Goal: Task Accomplishment & Management: Manage account settings

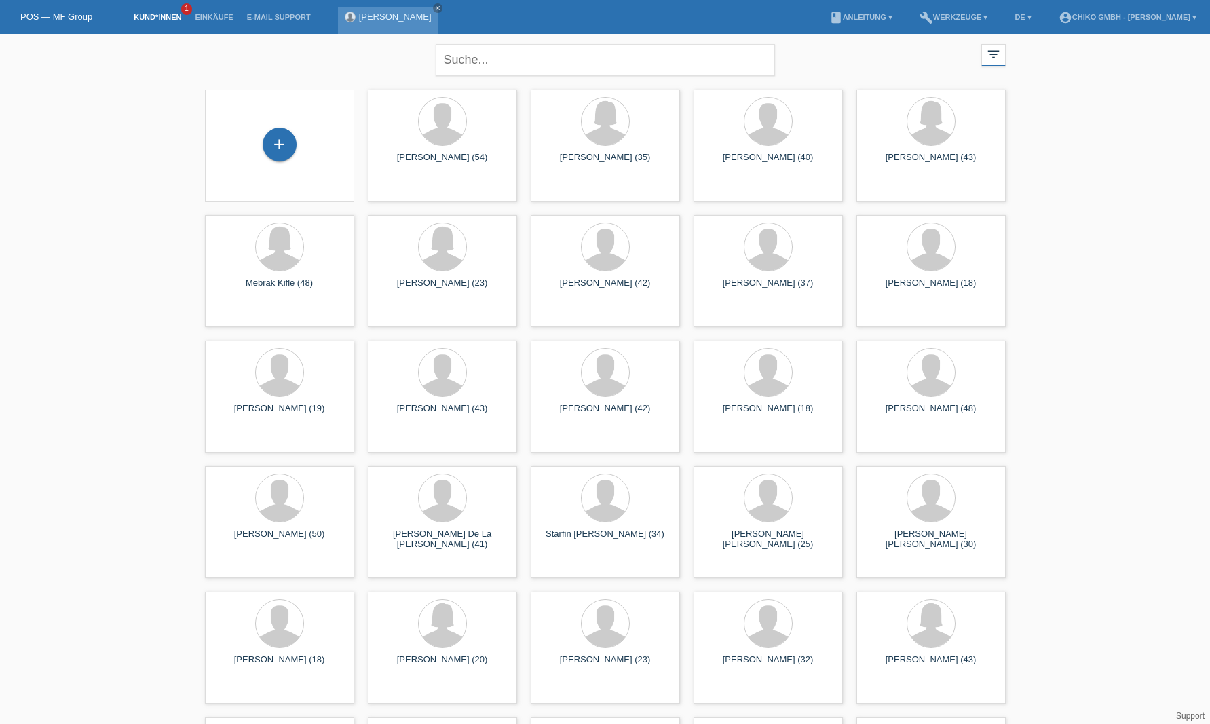
click at [378, 20] on link "[PERSON_NAME]" at bounding box center [395, 17] width 73 height 10
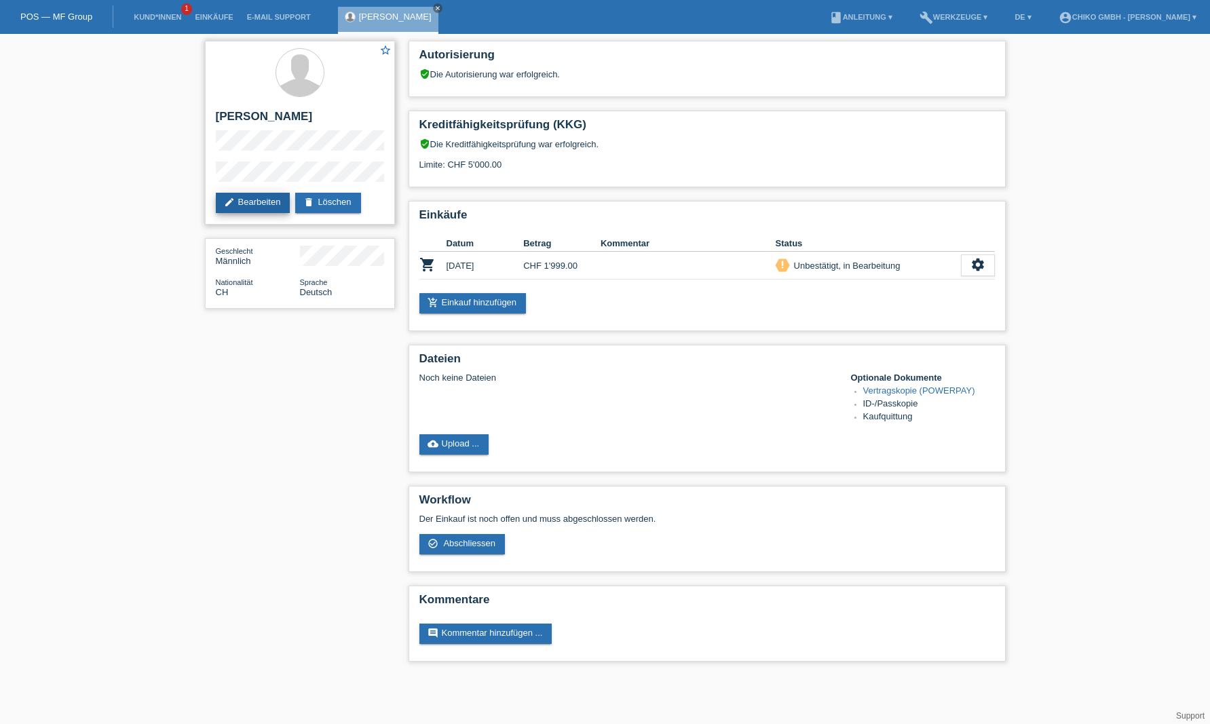
click at [248, 199] on link "edit Bearbeiten" at bounding box center [253, 203] width 75 height 20
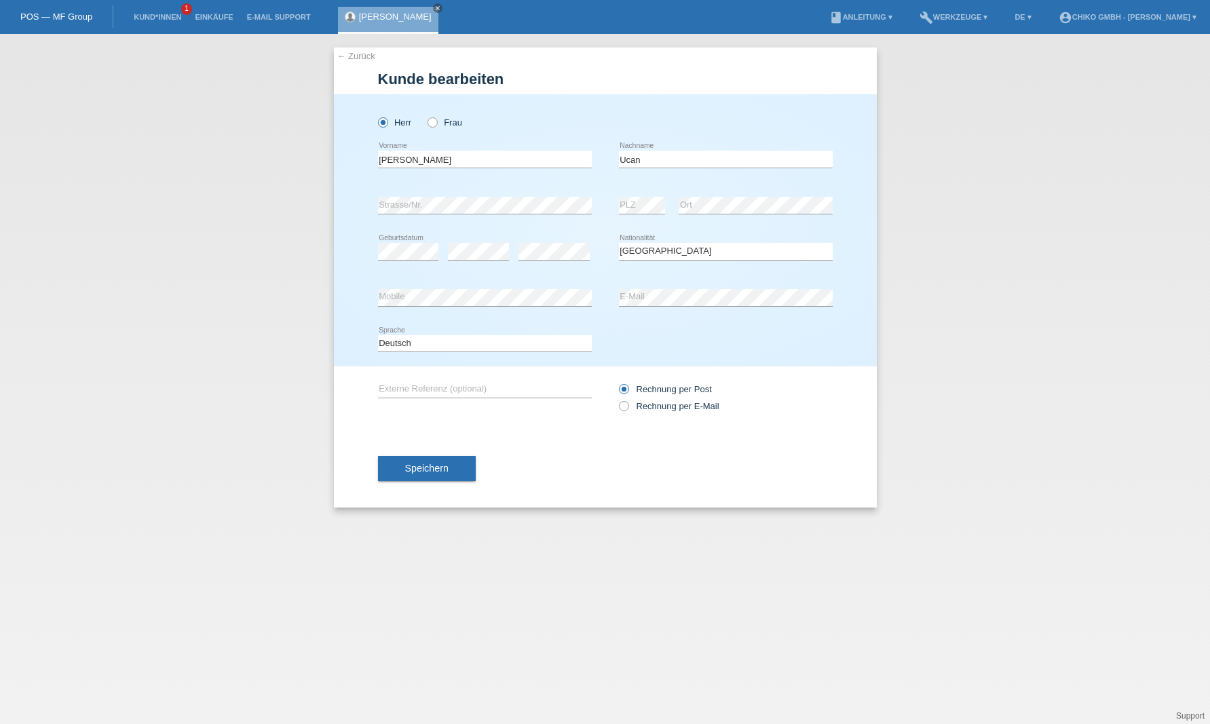
select select "CH"
click at [672, 405] on label "Rechnung per E-Mail" at bounding box center [669, 406] width 100 height 10
click at [628, 405] on input "Rechnung per E-Mail" at bounding box center [623, 409] width 9 height 17
radio input "true"
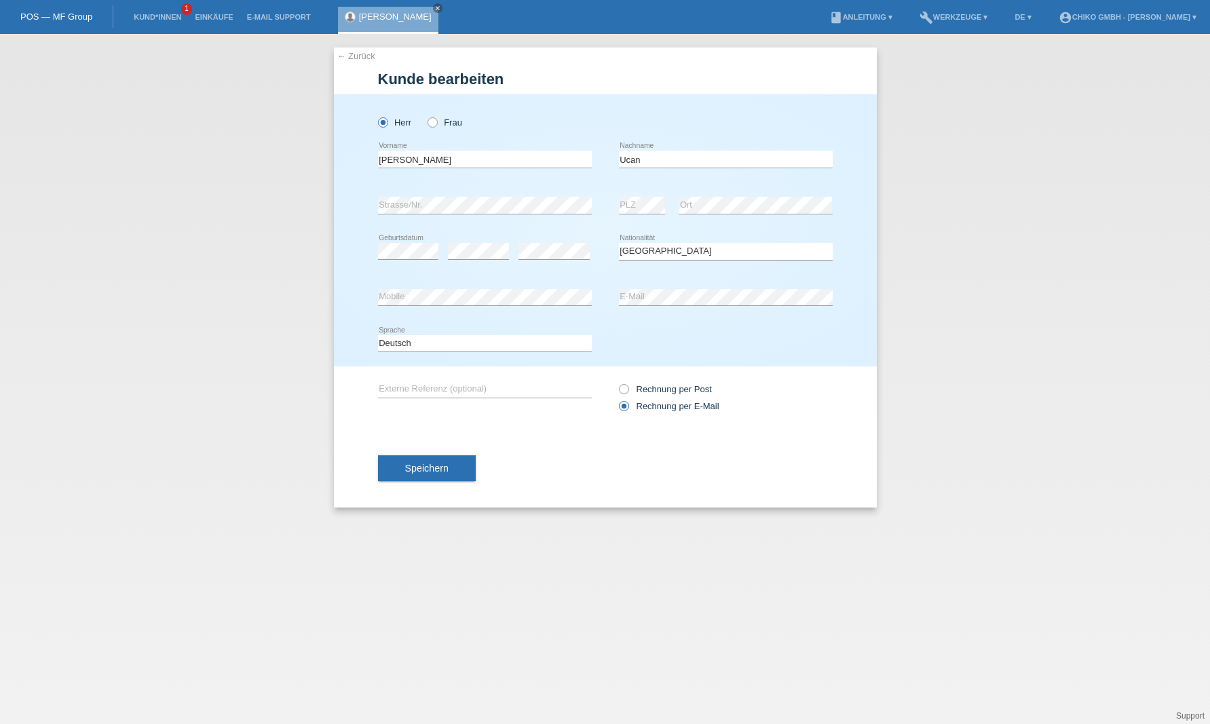
scroll to position [0, 0]
click at [445, 472] on span "Speichern" at bounding box center [426, 468] width 43 height 11
